Goal: Information Seeking & Learning: Learn about a topic

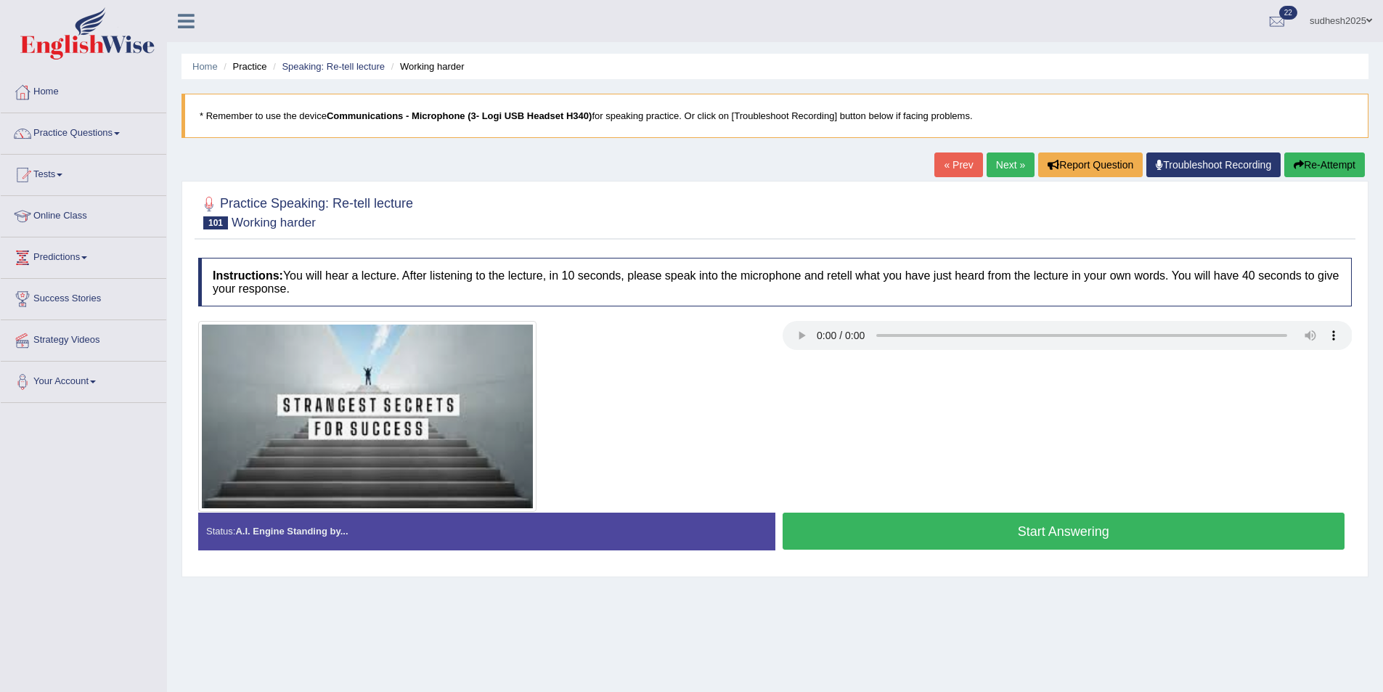
click at [1008, 158] on link "Next »" at bounding box center [1011, 164] width 48 height 25
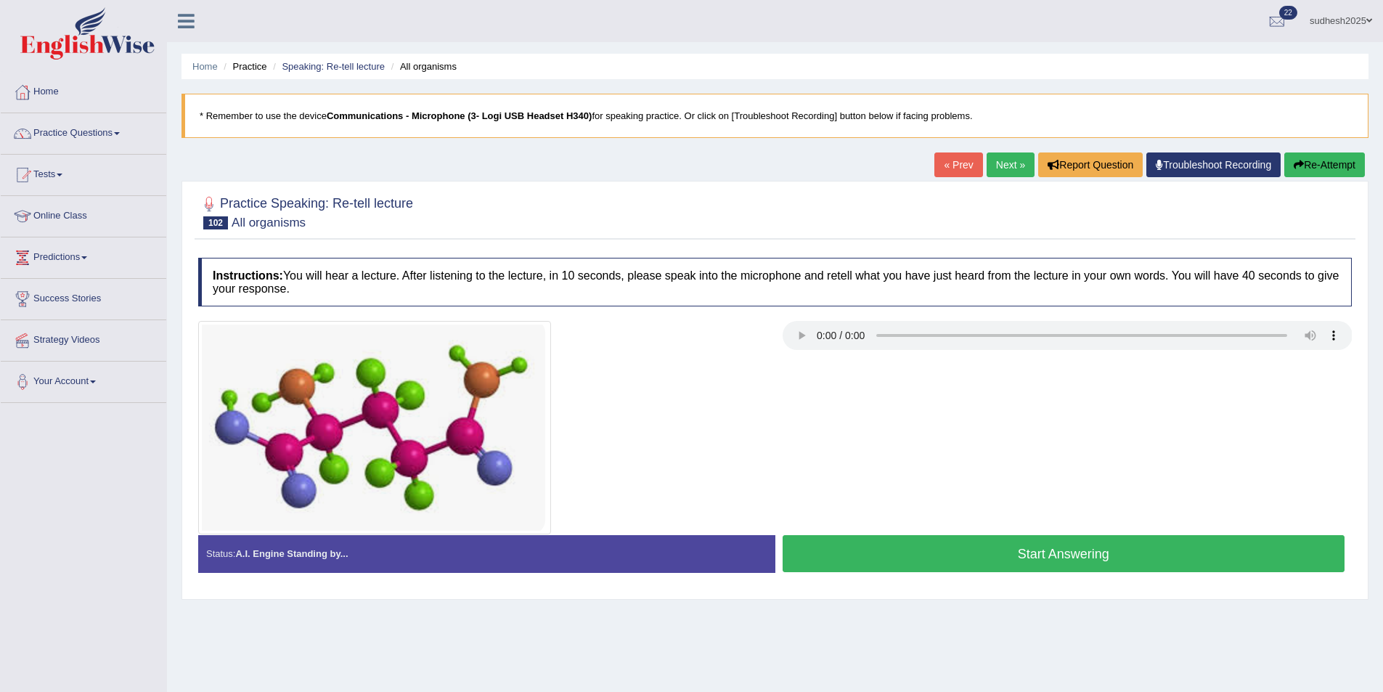
click at [1339, 173] on button "Re-Attempt" at bounding box center [1324, 164] width 81 height 25
click at [1012, 169] on link "Next »" at bounding box center [1011, 164] width 48 height 25
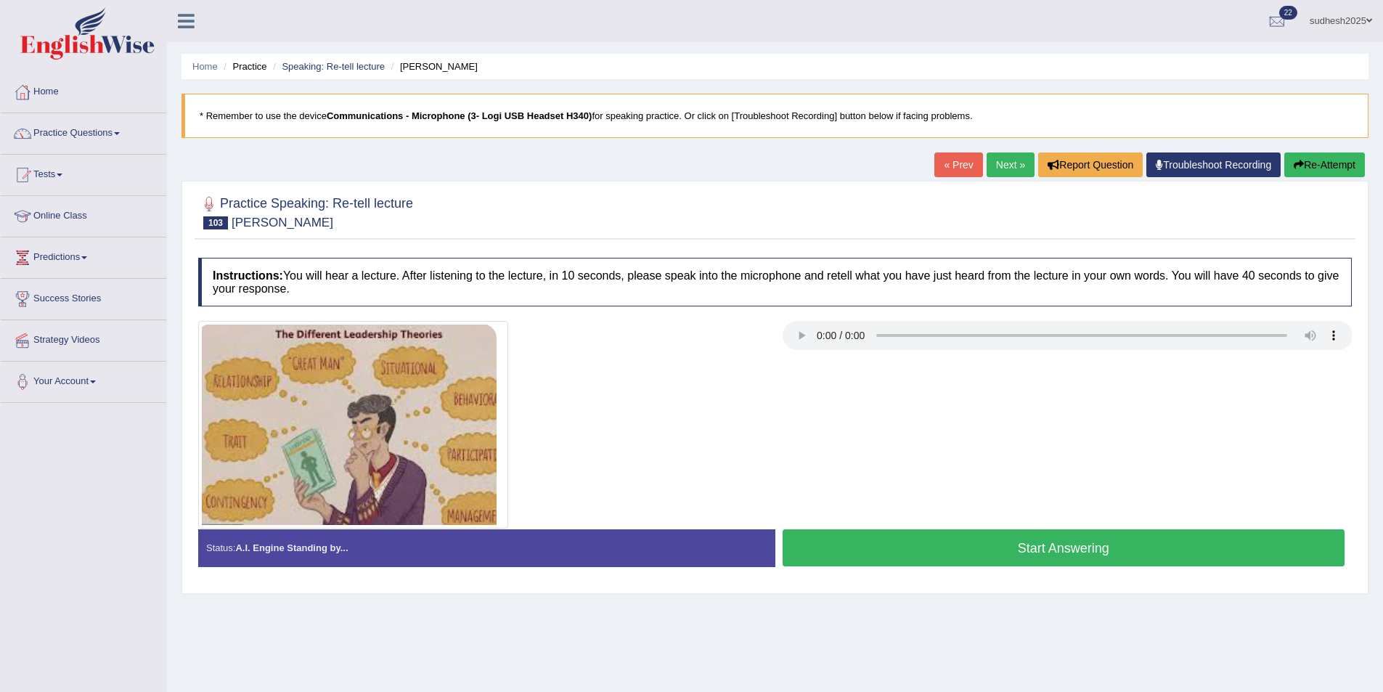
click at [1008, 170] on link "Next »" at bounding box center [1011, 164] width 48 height 25
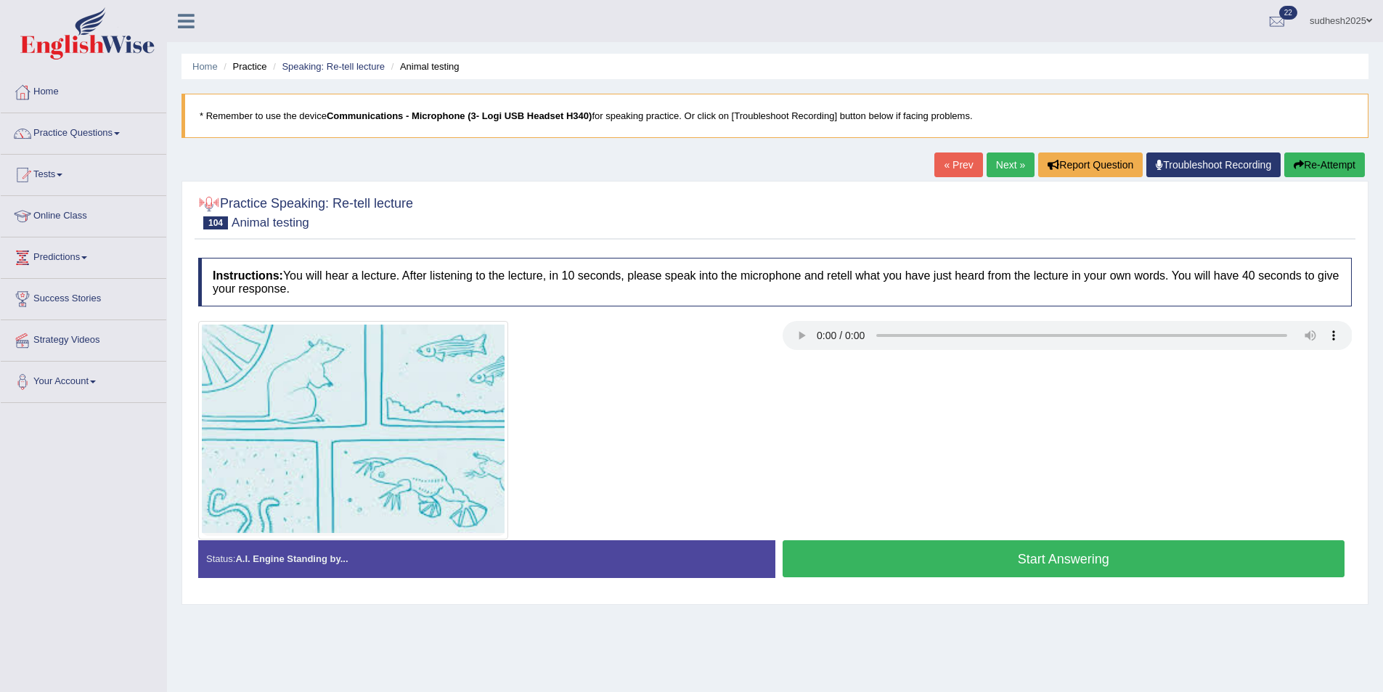
click at [1016, 166] on link "Next »" at bounding box center [1011, 164] width 48 height 25
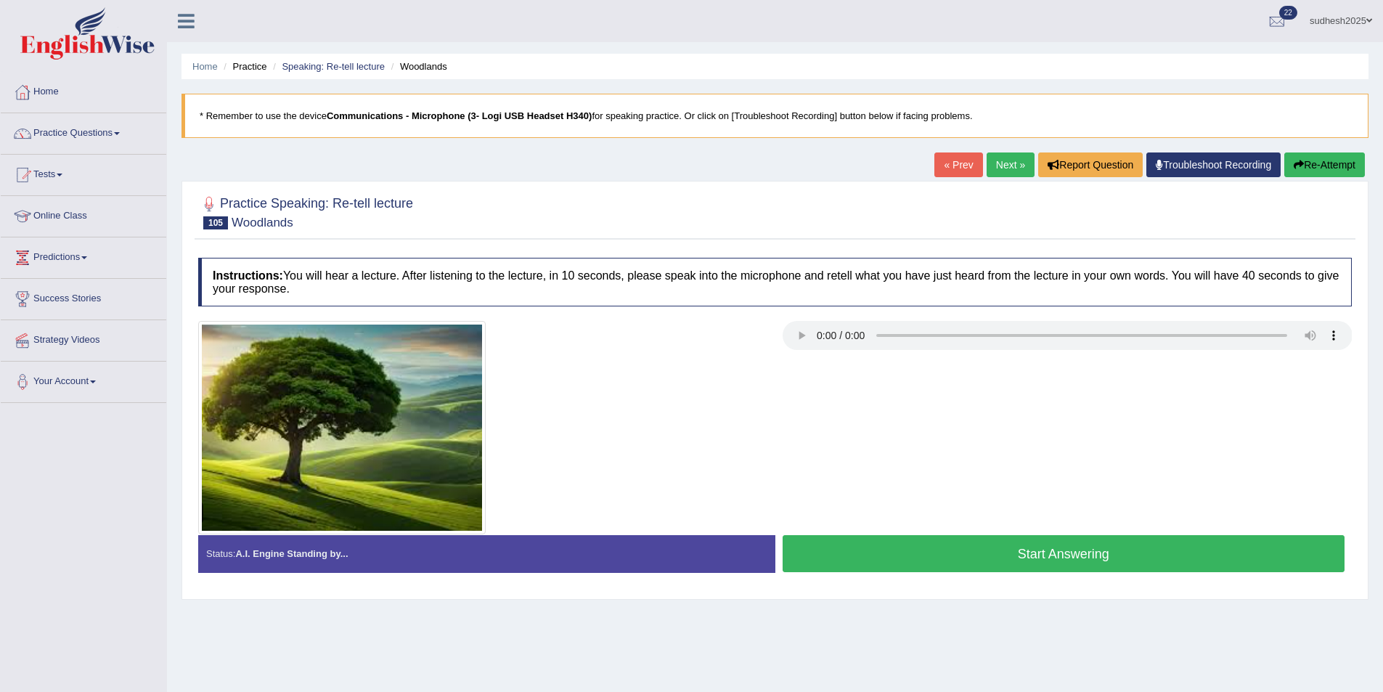
click at [1009, 158] on link "Next »" at bounding box center [1011, 164] width 48 height 25
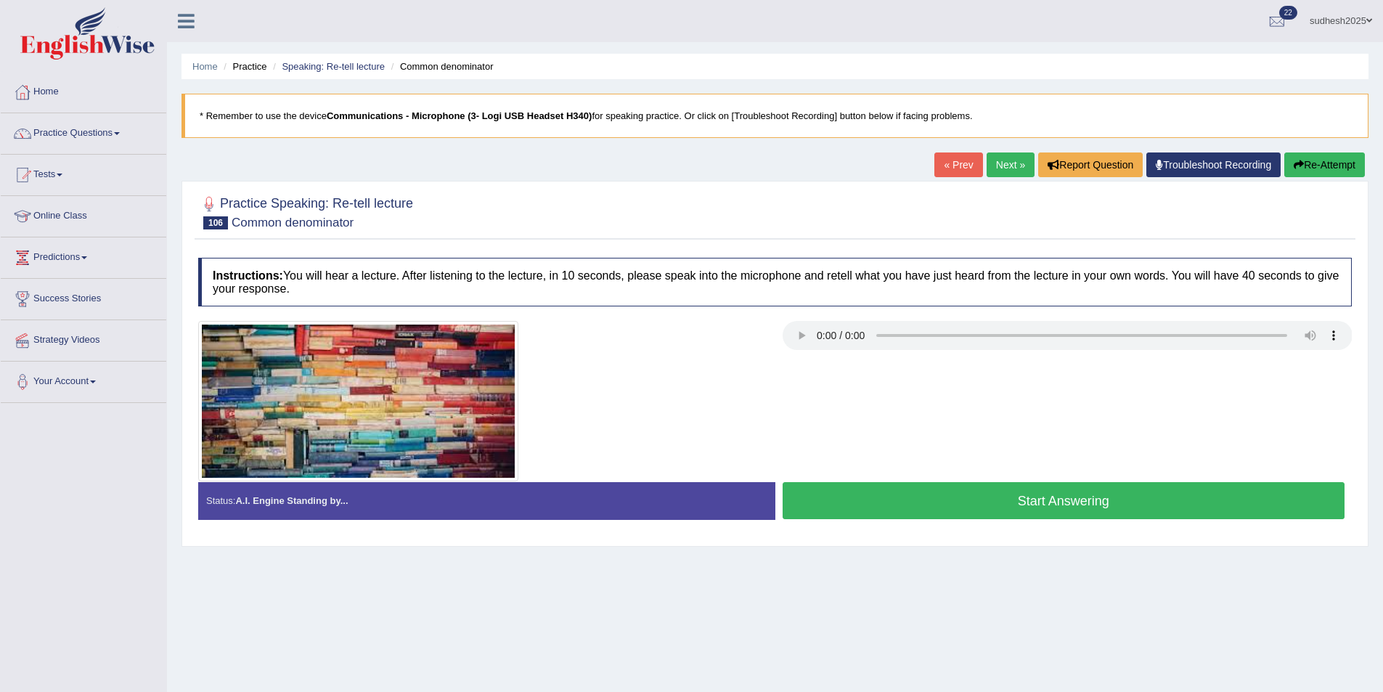
drag, startPoint x: 632, startPoint y: 338, endPoint x: 647, endPoint y: 367, distance: 33.4
click at [647, 367] on div "Instructions: You will hear a lecture. After listening to the lecture, in 10 se…" at bounding box center [775, 393] width 1161 height 287
click at [647, 367] on div at bounding box center [483, 401] width 584 height 160
